Goal: Task Accomplishment & Management: Manage account settings

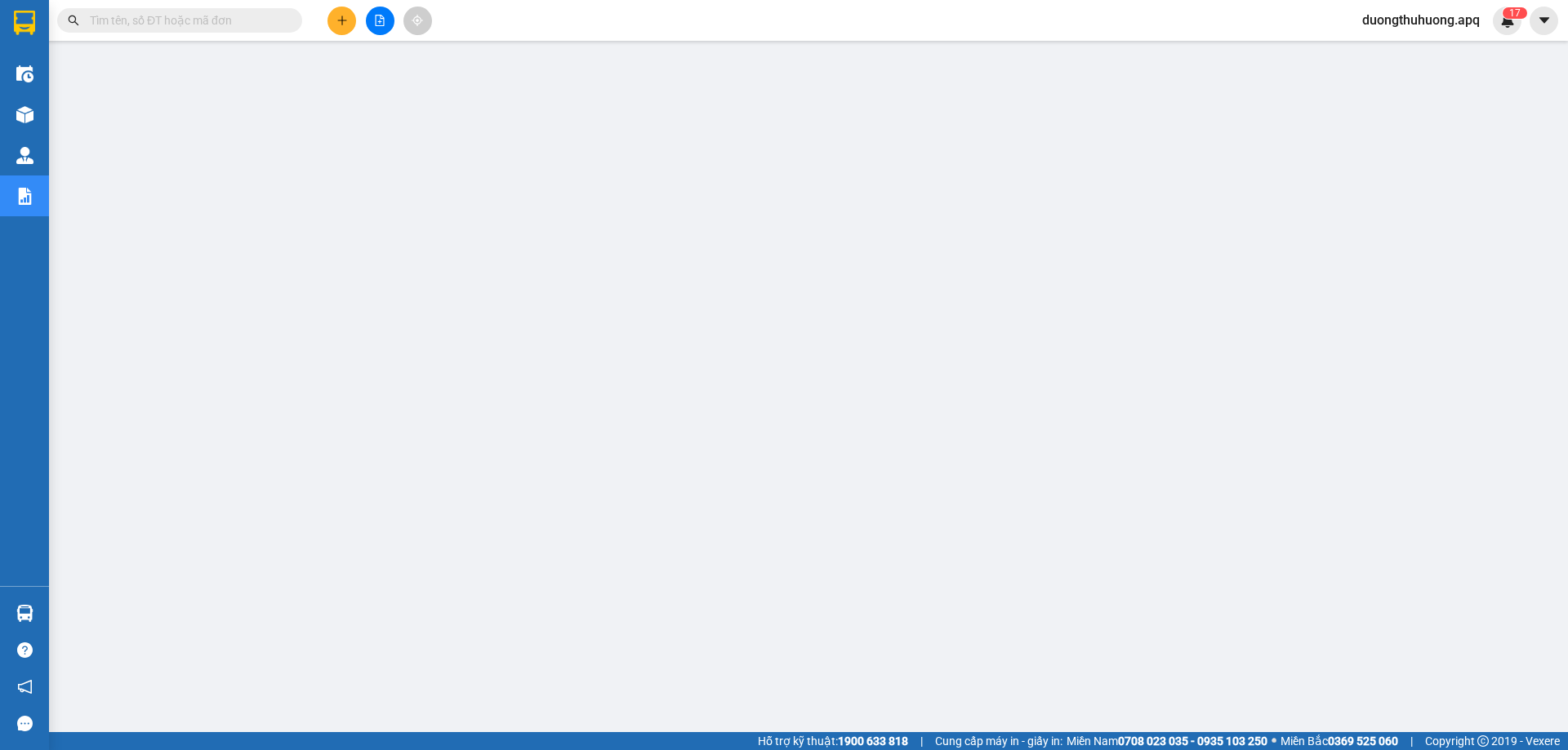
click at [1416, 18] on span "duongthuhuong.apq" at bounding box center [1421, 20] width 144 height 20
click at [1410, 56] on span "Đăng xuất" at bounding box center [1426, 50] width 113 height 18
